Goal: Ask a question: Seek information or help from site administrators or community

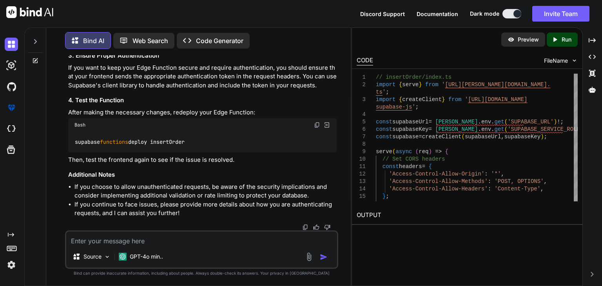
scroll to position [5368, 0]
click at [315, 128] on img at bounding box center [317, 125] width 6 height 6
click at [285, 165] on p "Then, test the frontend again to see if the issue is resolved." at bounding box center [202, 160] width 269 height 9
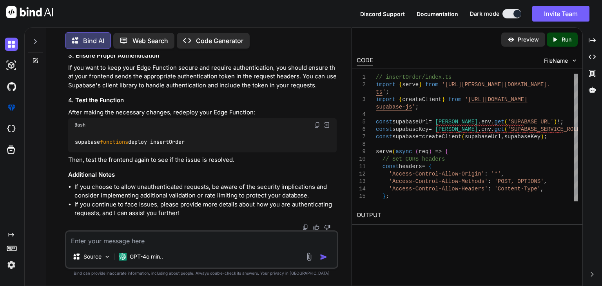
scroll to position [5399, 0]
click at [209, 248] on div "Source GPT-4o min.." at bounding box center [201, 250] width 273 height 38
click at [209, 245] on textarea at bounding box center [201, 239] width 271 height 14
paste textarea "401 (Unauthorized)"
click at [176, 242] on textarea "implemented but am still getting the 401 (Unauthorized)" at bounding box center [201, 239] width 271 height 14
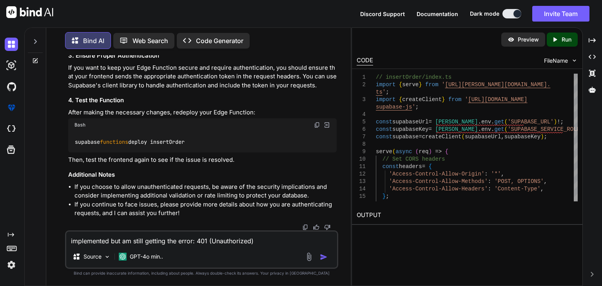
click at [258, 245] on textarea "implemented but am still getting the error: 401 (Unauthorized)" at bounding box center [201, 239] width 271 height 14
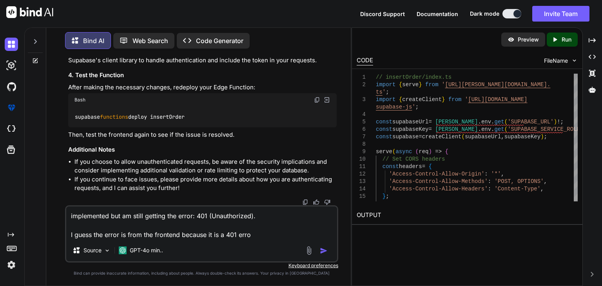
type textarea "implemented but am still getting the error: 401 (Unauthorized). I guess the err…"
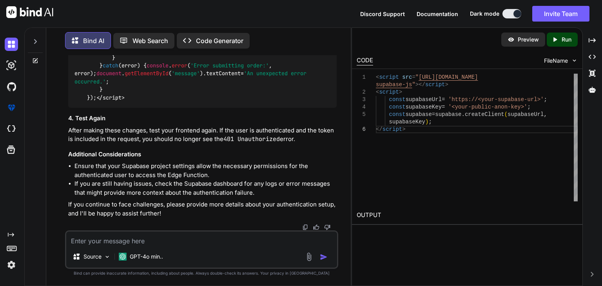
scroll to position [6429, 0]
click at [144, 234] on textarea at bounding box center [201, 239] width 271 height 14
type textarea "H"
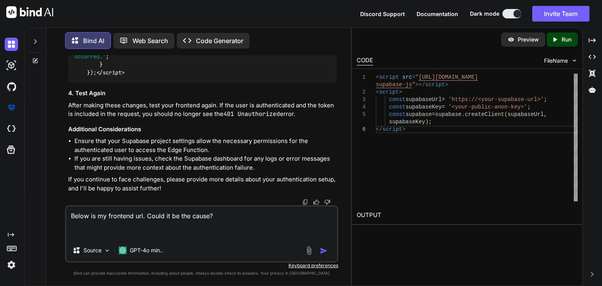
paste textarea "file:///C:/Users/User/PhishingClone/index.html"
type textarea "Below is my frontend url. Could it be the cause? file:///C:/Users/User/Phishing…"
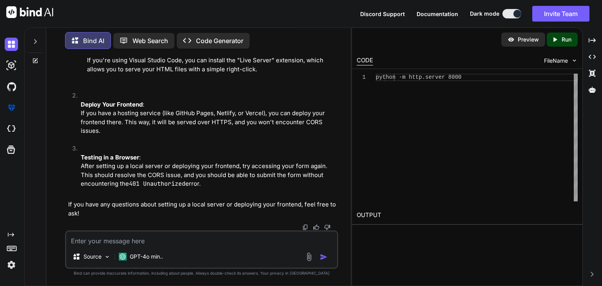
scroll to position [6753, 0]
click at [175, 238] on textarea at bounding box center [201, 239] width 271 height 14
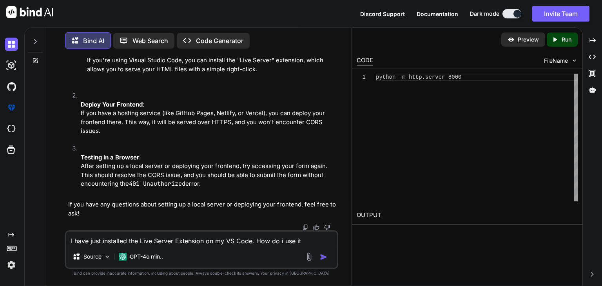
type textarea "I have just installed the Live Server Extension on my VS Code. How do i use it?"
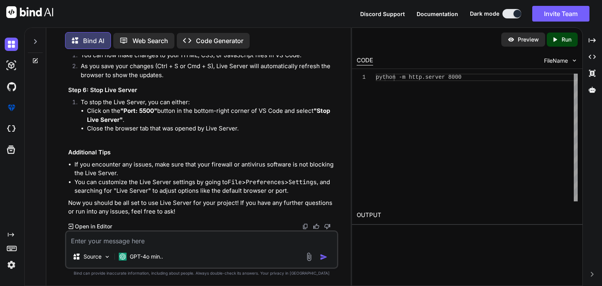
scroll to position [6119, 0]
drag, startPoint x: 101, startPoint y: 143, endPoint x: 219, endPoint y: 159, distance: 119.1
copy span "// Get the user session const { data : { session } } = await supabase. auth . g…"
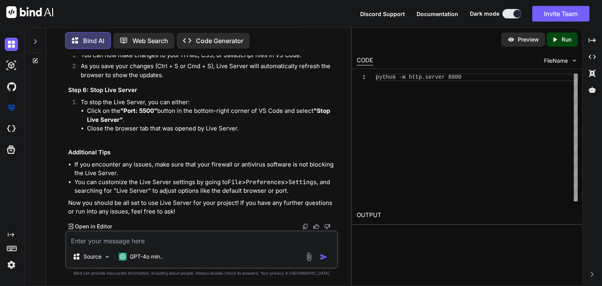
scroll to position [6205, 0]
drag, startPoint x: 138, startPoint y: 136, endPoint x: 322, endPoint y: 138, distance: 183.5
copy span "'Authorization' : `Bearer ${token} ` , // Include the token"
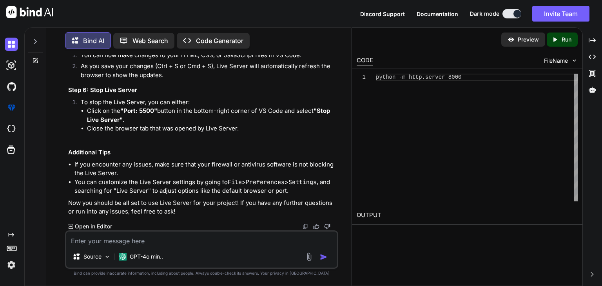
drag, startPoint x: 86, startPoint y: 114, endPoint x: 295, endPoint y: 127, distance: 208.6
copy span "const supabaseUrl = 'https://<your-supabase-url>' ; const supabaseKey = '<your-…"
drag, startPoint x: 75, startPoint y: 98, endPoint x: 316, endPoint y: 99, distance: 241.2
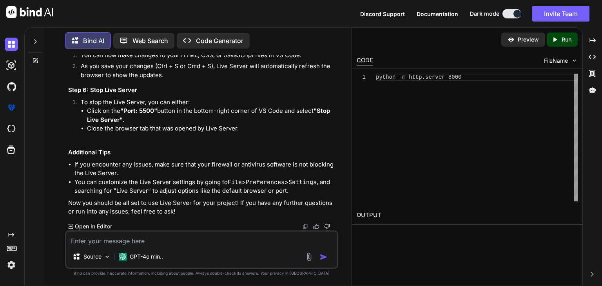
copy code "< script src = "[URL][DOMAIN_NAME]" > </ script >"
click at [243, 247] on div "Source GPT-4o min.." at bounding box center [201, 250] width 273 height 38
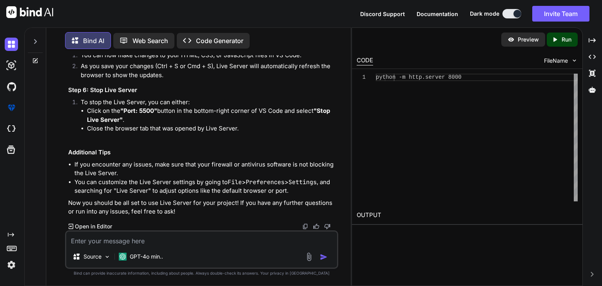
click at [212, 237] on textarea at bounding box center [201, 239] width 271 height 14
paste textarea "<script src="[URL][DOMAIN_NAME]"></script> <script> const supabaseUrl = 'https:…"
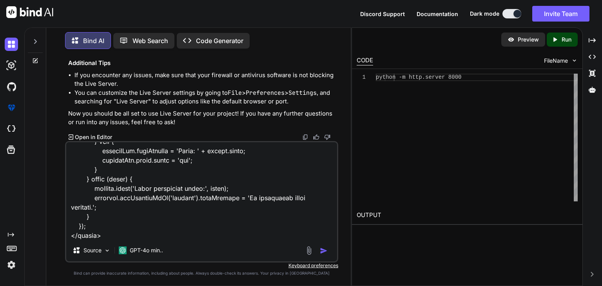
scroll to position [397, 0]
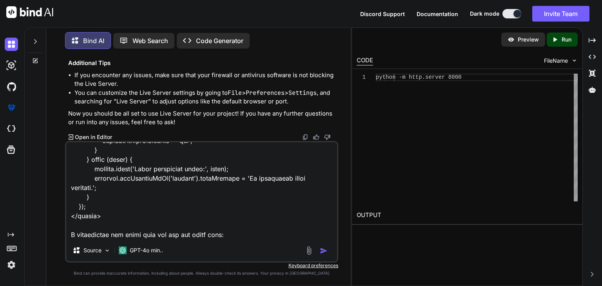
paste textarea "index.html:84 Uncaught ReferenceError: Cannot access 'supabase' before initiali…"
type textarea "<script src="[URL][DOMAIN_NAME]"></script> <script> const supabaseUrl = 'https:…"
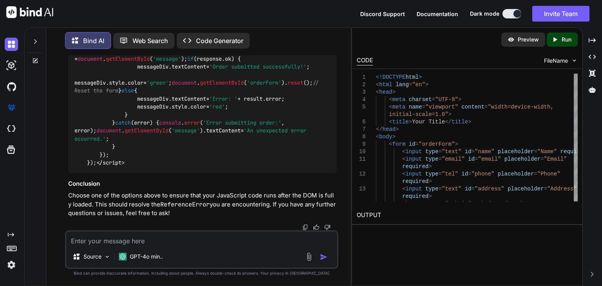
scroll to position [8554, 0]
